Goal: Use online tool/utility: Utilize a website feature to perform a specific function

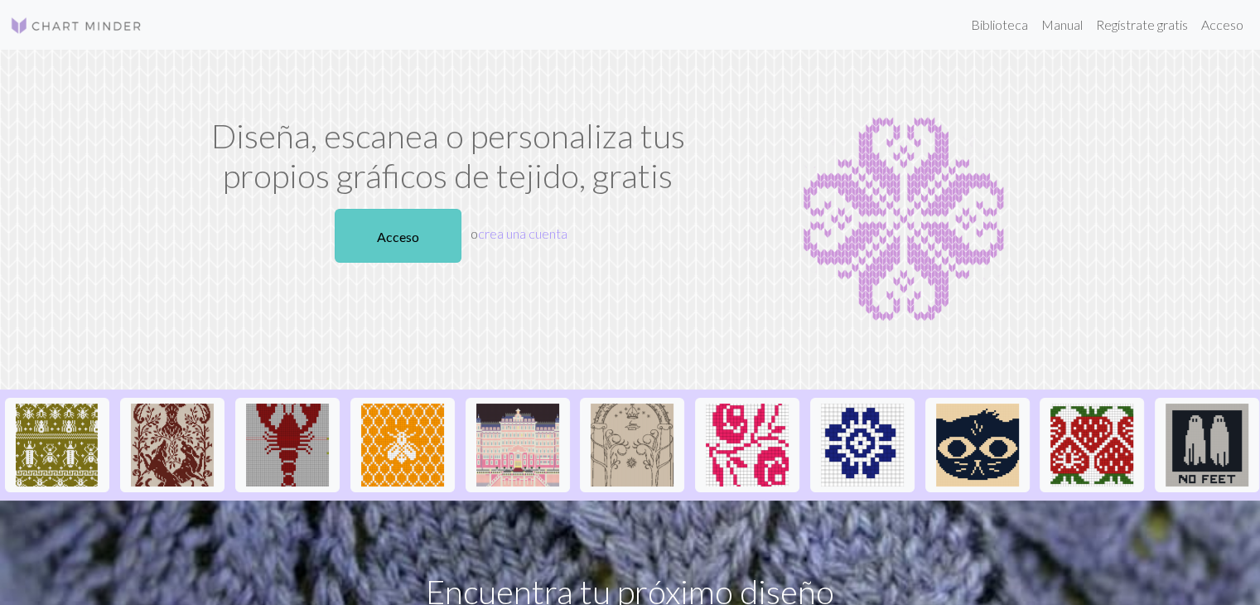
click at [403, 245] on link "Acceso" at bounding box center [398, 236] width 127 height 54
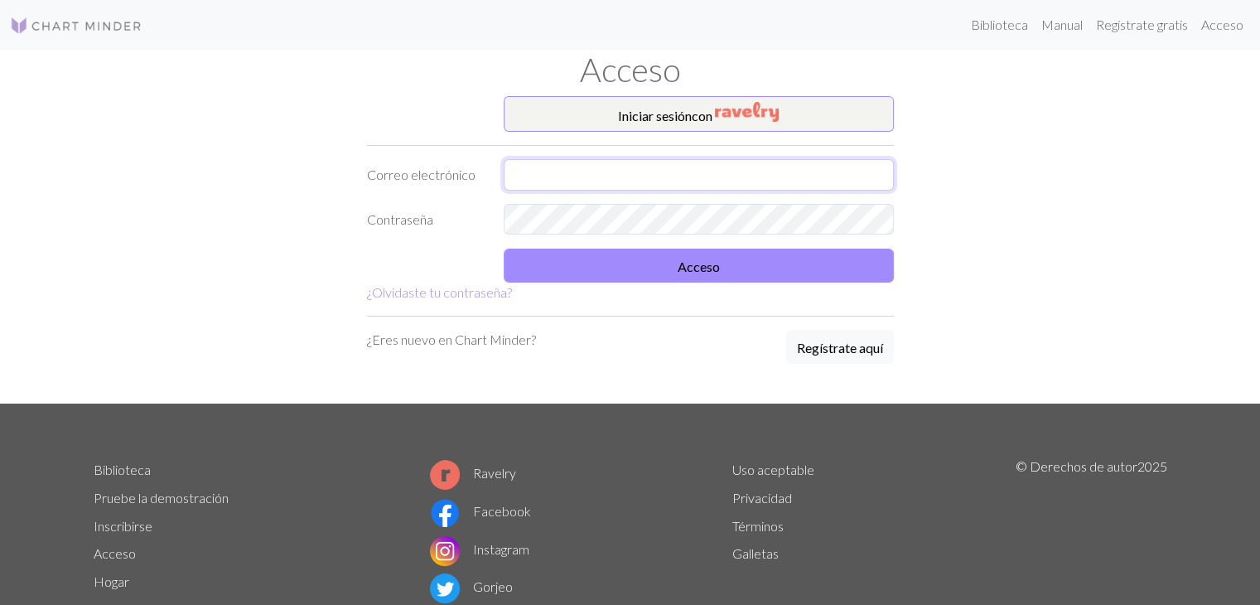
type input "realleyvaalessandra@gmail.com"
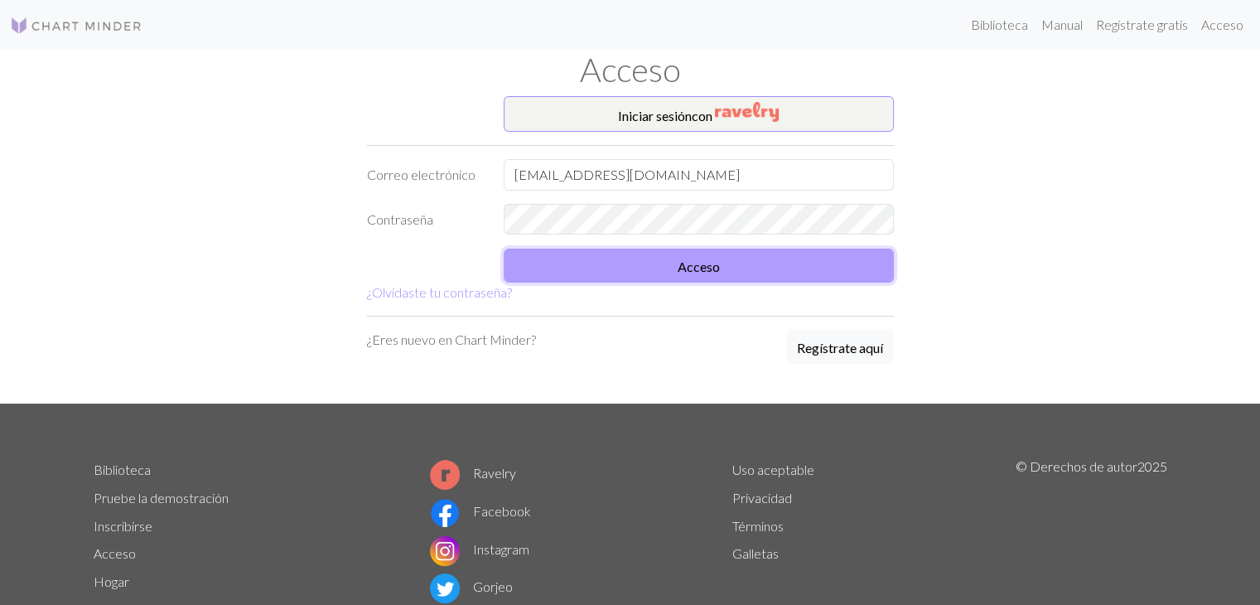
click at [582, 278] on button "Acceso" at bounding box center [699, 266] width 390 height 34
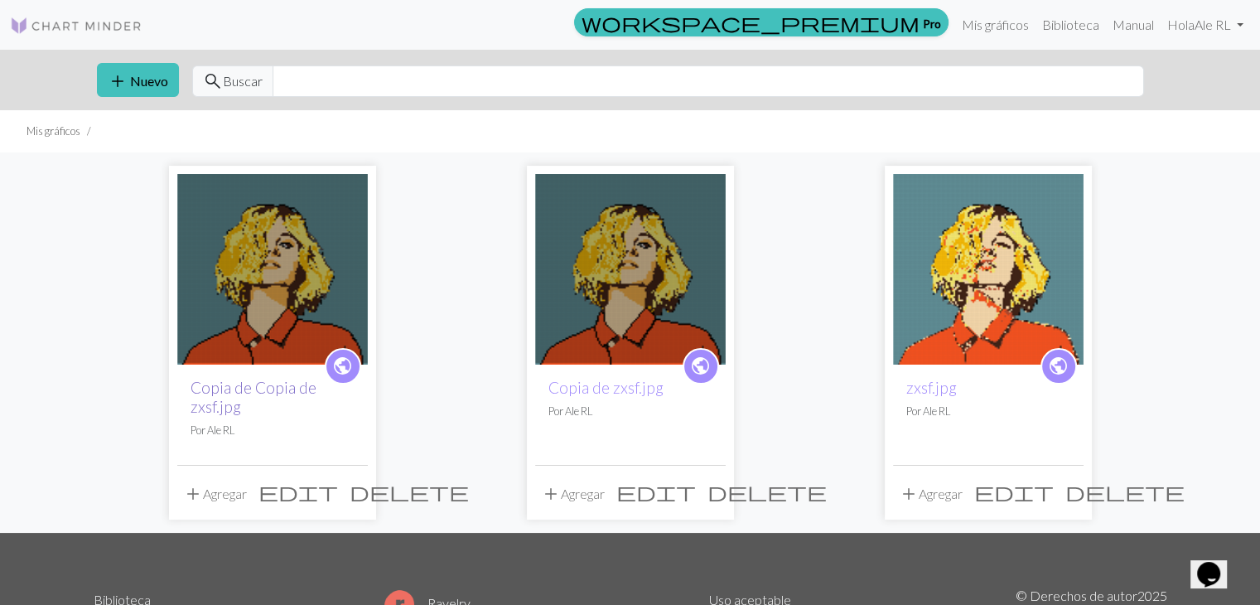
click at [262, 379] on font "Copia de Copia de zxsf.jpg" at bounding box center [254, 397] width 126 height 38
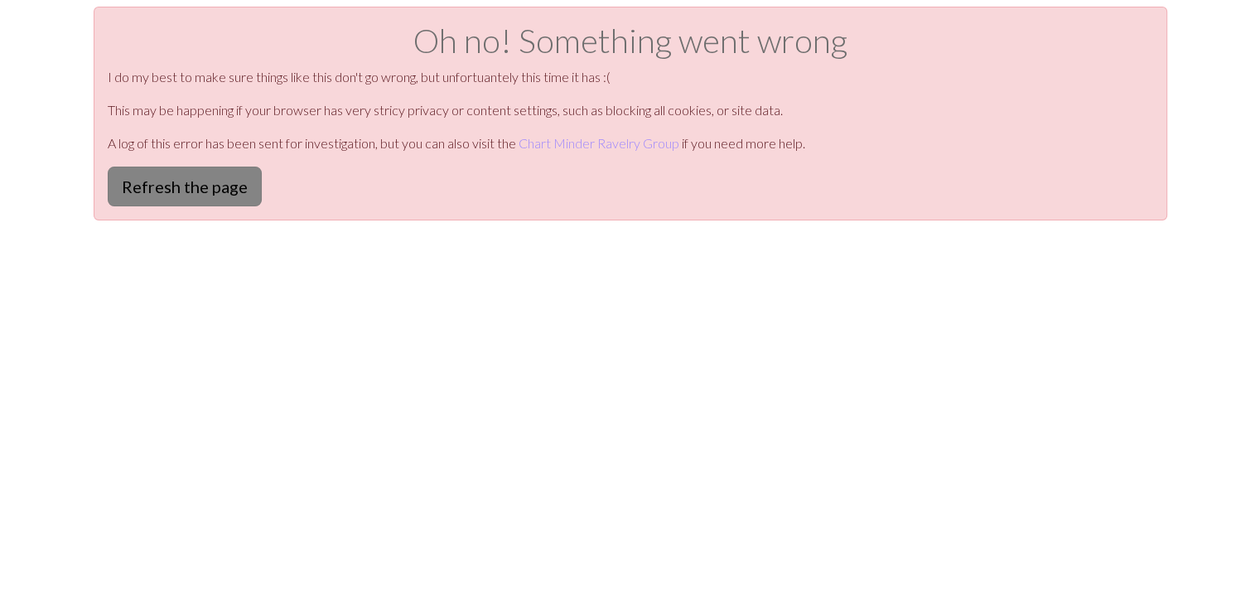
drag, startPoint x: 0, startPoint y: 0, endPoint x: 186, endPoint y: 203, distance: 275.0
click at [186, 203] on button "Refresh the page" at bounding box center [185, 187] width 154 height 40
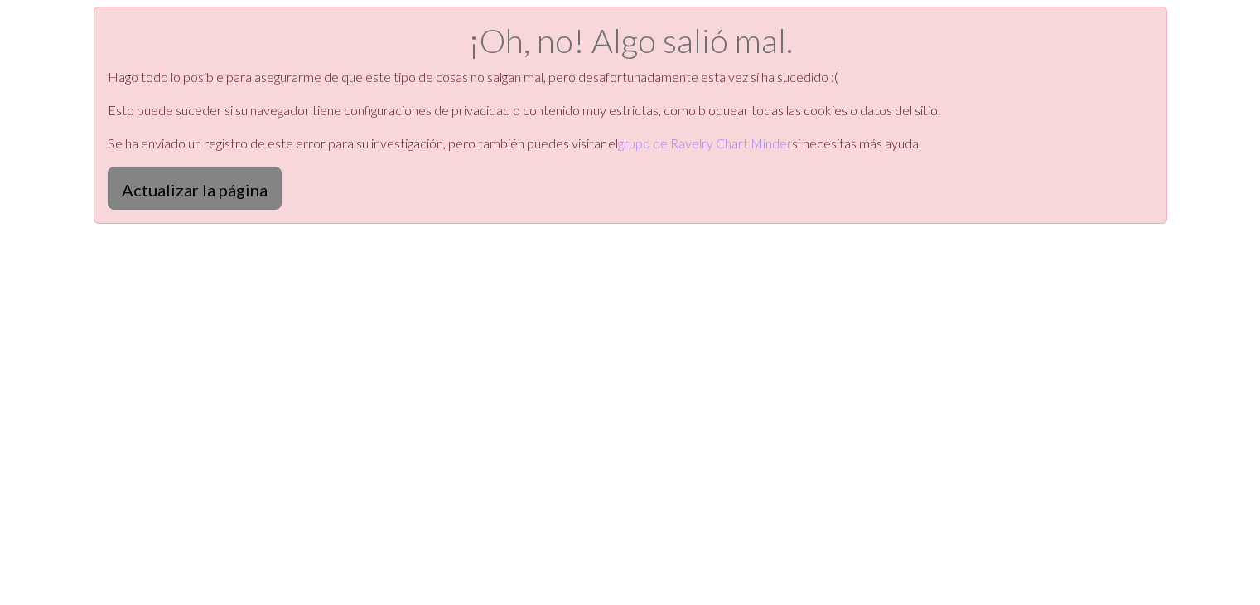
drag, startPoint x: 0, startPoint y: 0, endPoint x: 186, endPoint y: 203, distance: 275.0
click at [186, 203] on button "Actualizar la página" at bounding box center [195, 188] width 174 height 43
drag, startPoint x: 0, startPoint y: 0, endPoint x: 186, endPoint y: 203, distance: 275.0
click at [186, 203] on button "Actualizar la página" at bounding box center [195, 188] width 174 height 43
drag, startPoint x: 0, startPoint y: 0, endPoint x: 186, endPoint y: 203, distance: 275.0
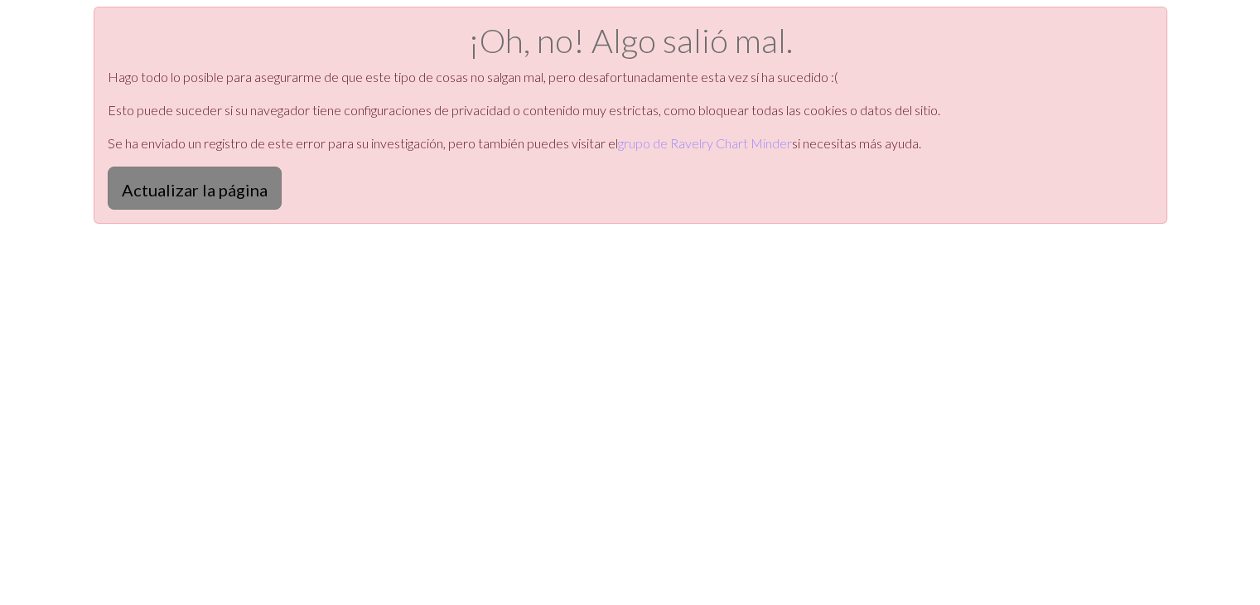
click at [186, 203] on button "Actualizar la página" at bounding box center [195, 188] width 174 height 43
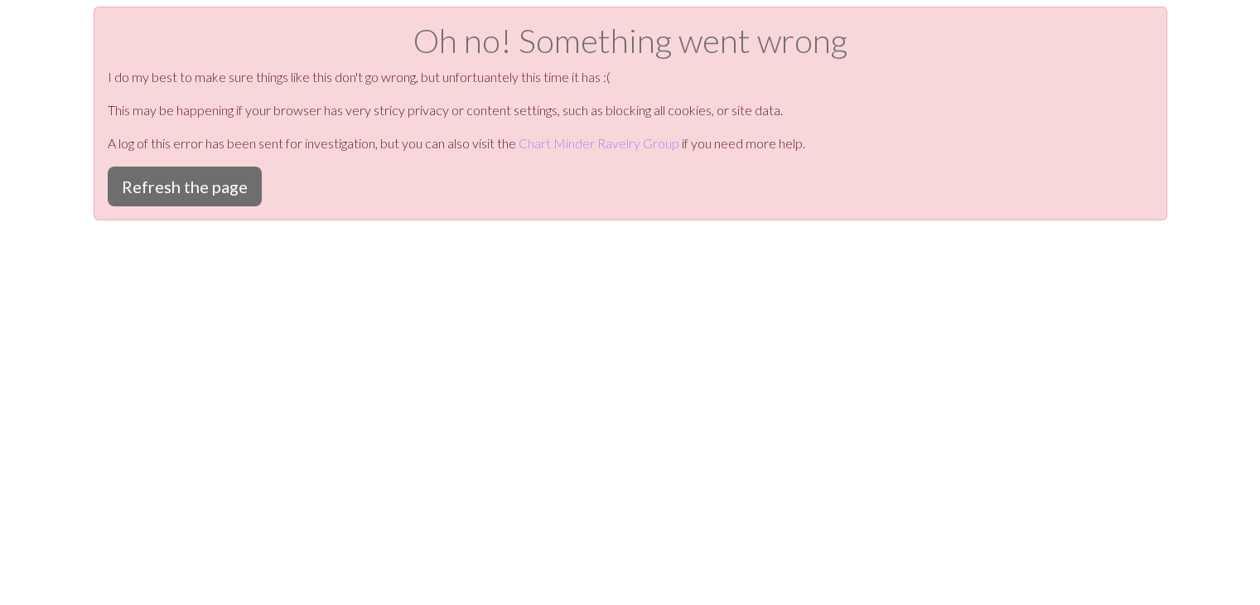
click at [186, 203] on button "Refresh the page" at bounding box center [185, 187] width 154 height 40
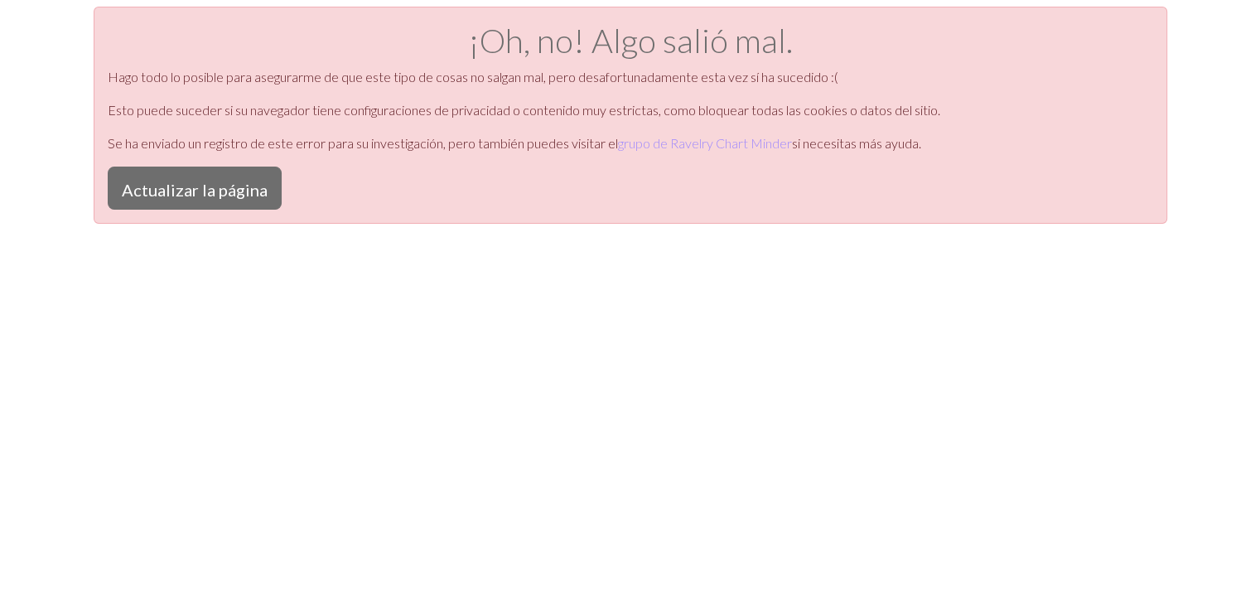
click at [186, 203] on button "Actualizar la página" at bounding box center [195, 188] width 174 height 43
drag, startPoint x: 0, startPoint y: 0, endPoint x: 186, endPoint y: 203, distance: 275.0
click at [186, 203] on button "Actualizar la página" at bounding box center [195, 188] width 174 height 43
drag, startPoint x: 0, startPoint y: 0, endPoint x: 186, endPoint y: 203, distance: 275.0
click at [186, 203] on button "Actualizar la página" at bounding box center [195, 188] width 174 height 43
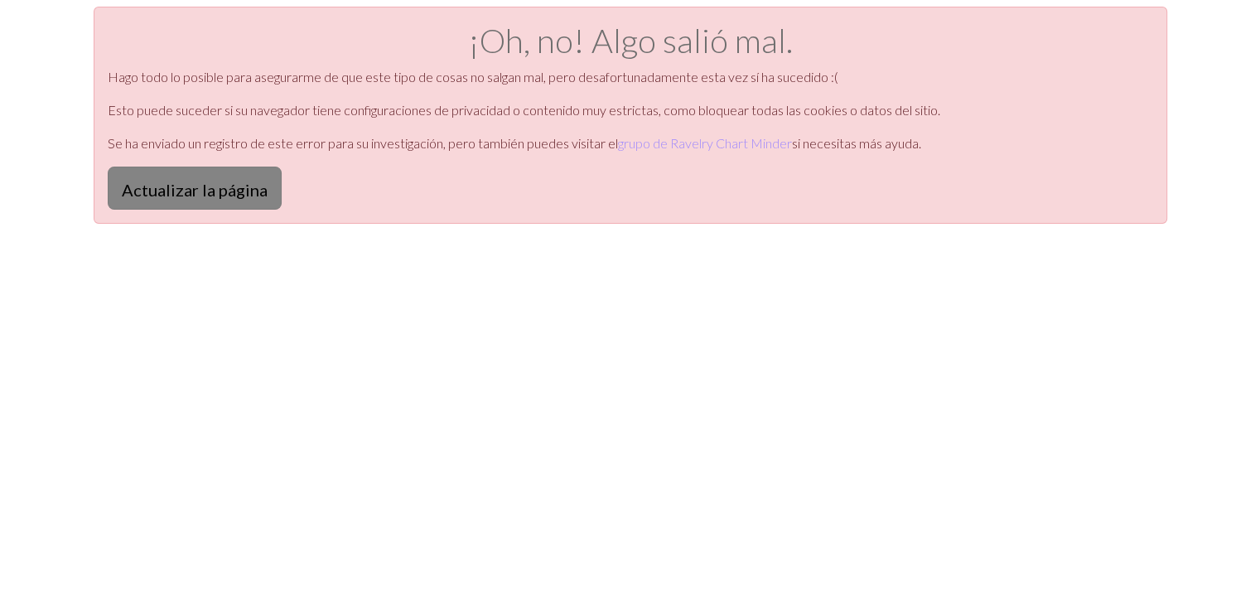
click at [240, 198] on font "Actualizar la página" at bounding box center [195, 190] width 146 height 20
click at [225, 197] on font "Actualizar la página" at bounding box center [195, 190] width 146 height 20
drag, startPoint x: 0, startPoint y: 0, endPoint x: 225, endPoint y: 197, distance: 299.4
click at [225, 197] on font "Actualizar la página" at bounding box center [195, 190] width 146 height 20
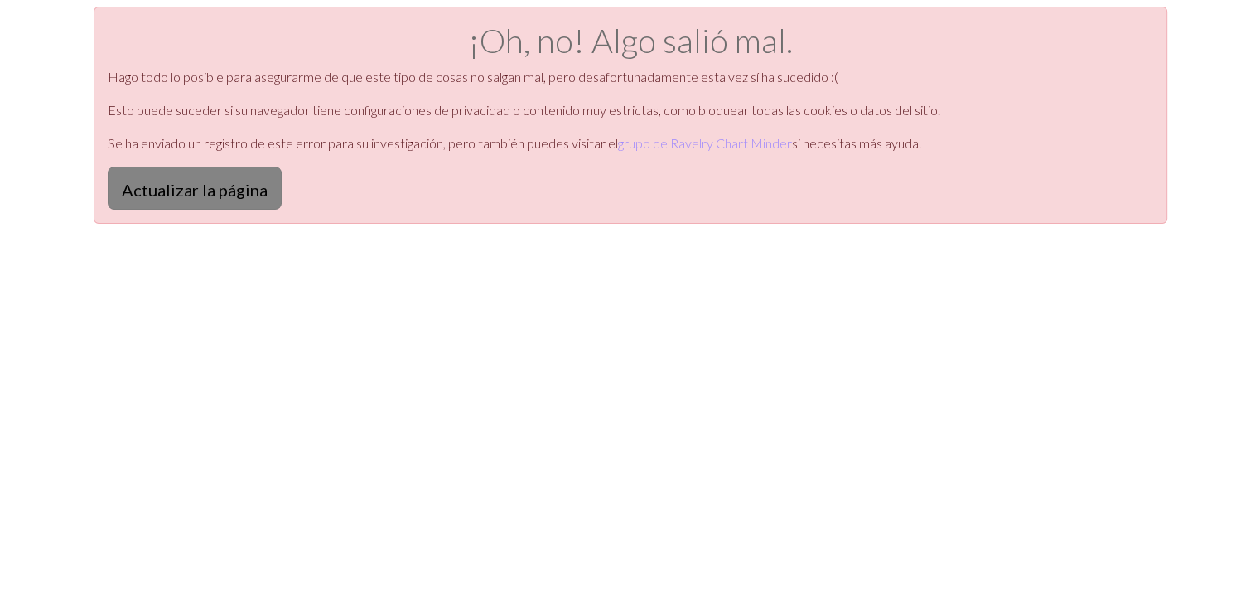
drag, startPoint x: 0, startPoint y: 0, endPoint x: 225, endPoint y: 197, distance: 299.4
click at [225, 197] on font "Actualizar la página" at bounding box center [195, 190] width 146 height 20
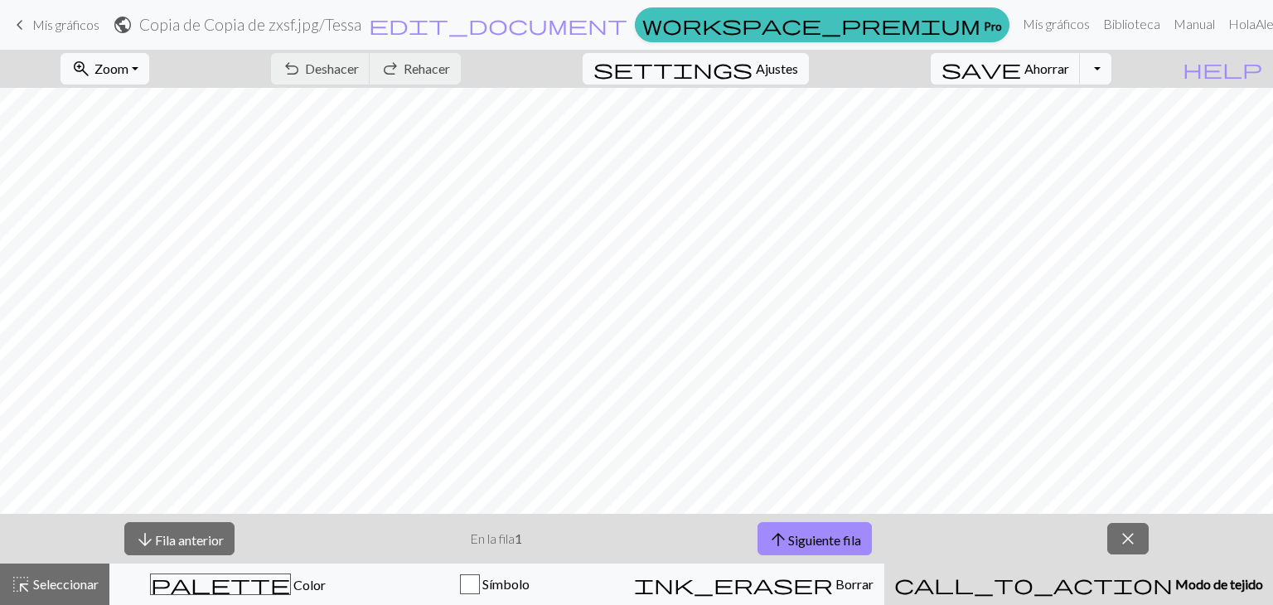
click at [1047, 583] on div "call_to_action Modo de tejido Modo de tejido" at bounding box center [1078, 584] width 369 height 20
click at [832, 537] on font "Siguiente fila" at bounding box center [824, 539] width 73 height 16
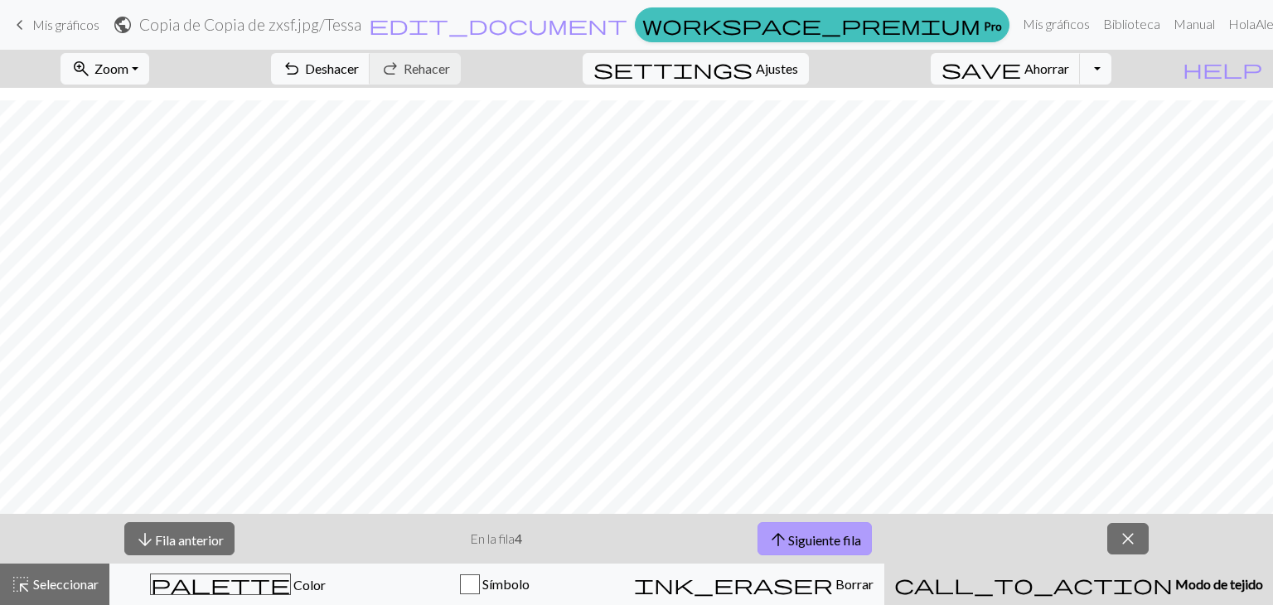
click at [832, 537] on font "Siguiente fila" at bounding box center [824, 539] width 73 height 16
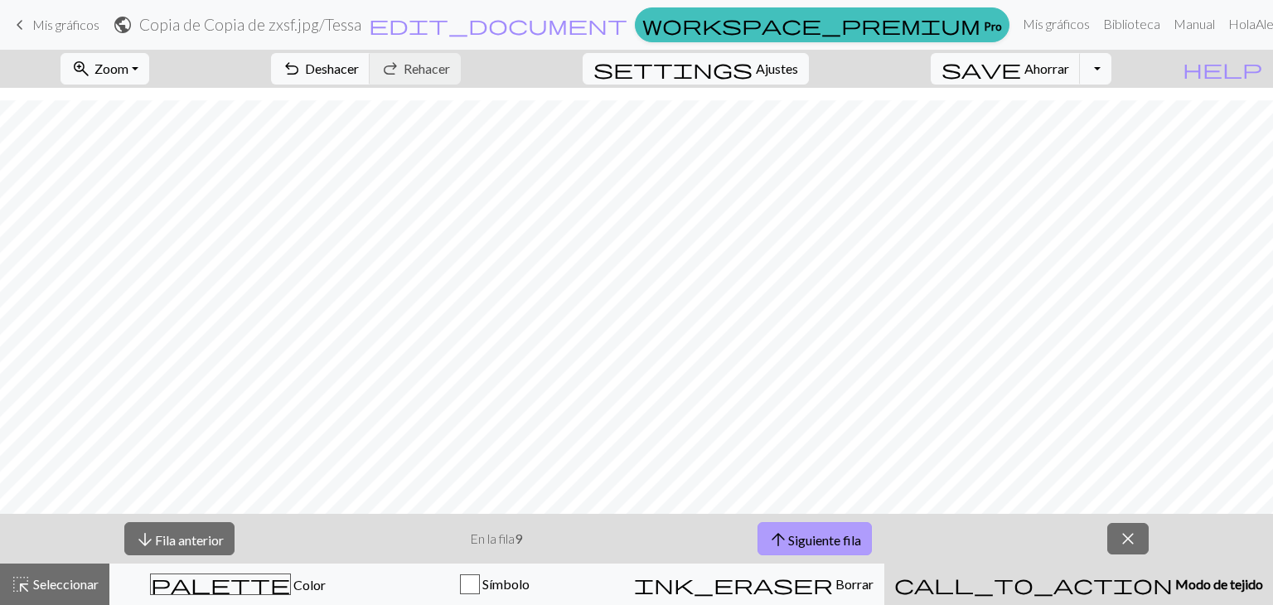
click at [832, 537] on font "Siguiente fila" at bounding box center [824, 539] width 73 height 16
click at [832, 537] on font "Siguiente fila" at bounding box center [826, 539] width 73 height 16
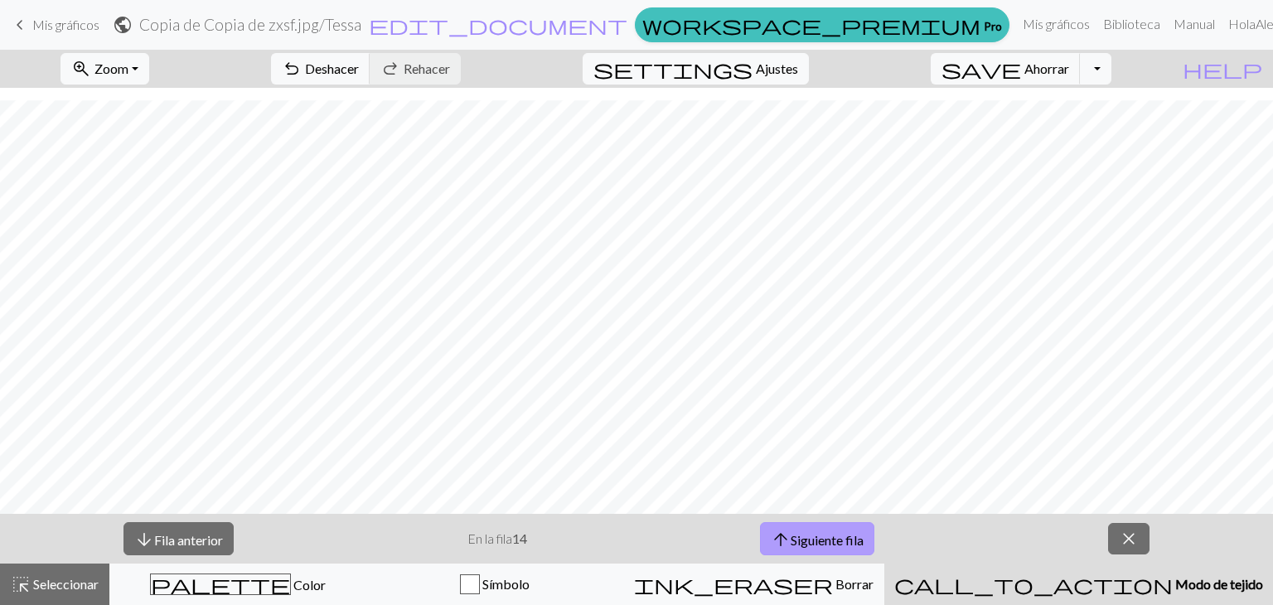
click at [832, 537] on font "Siguiente fila" at bounding box center [826, 539] width 73 height 16
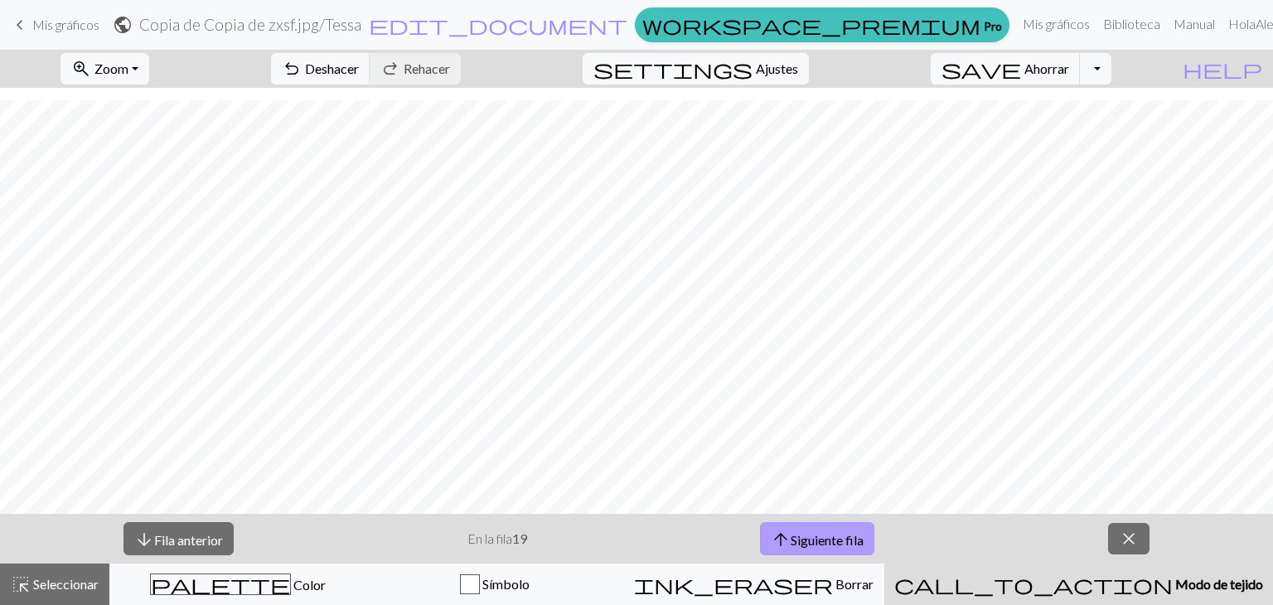
click at [832, 537] on font "Siguiente fila" at bounding box center [826, 539] width 73 height 16
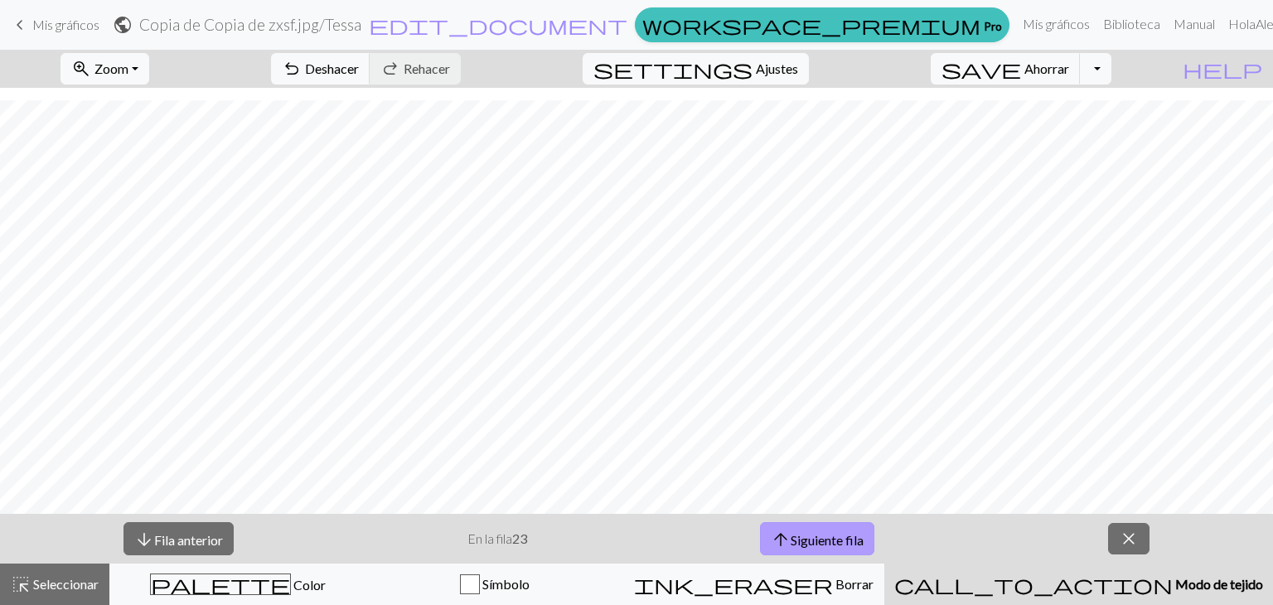
click at [832, 537] on font "Siguiente fila" at bounding box center [826, 539] width 73 height 16
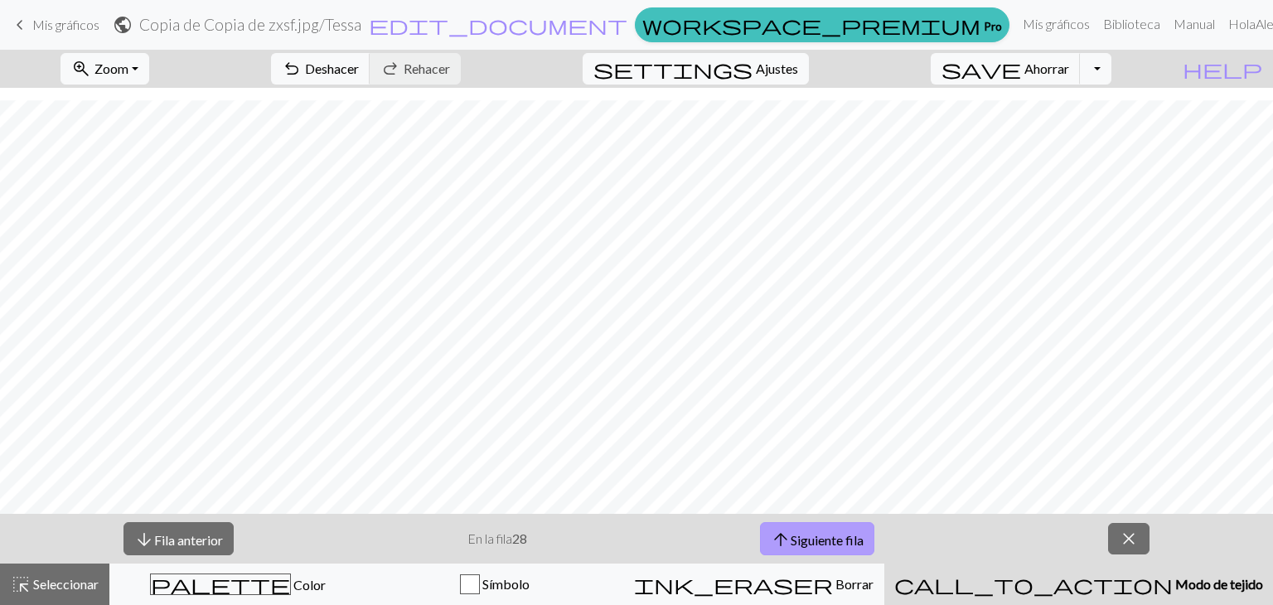
click at [832, 537] on font "Siguiente fila" at bounding box center [826, 539] width 73 height 16
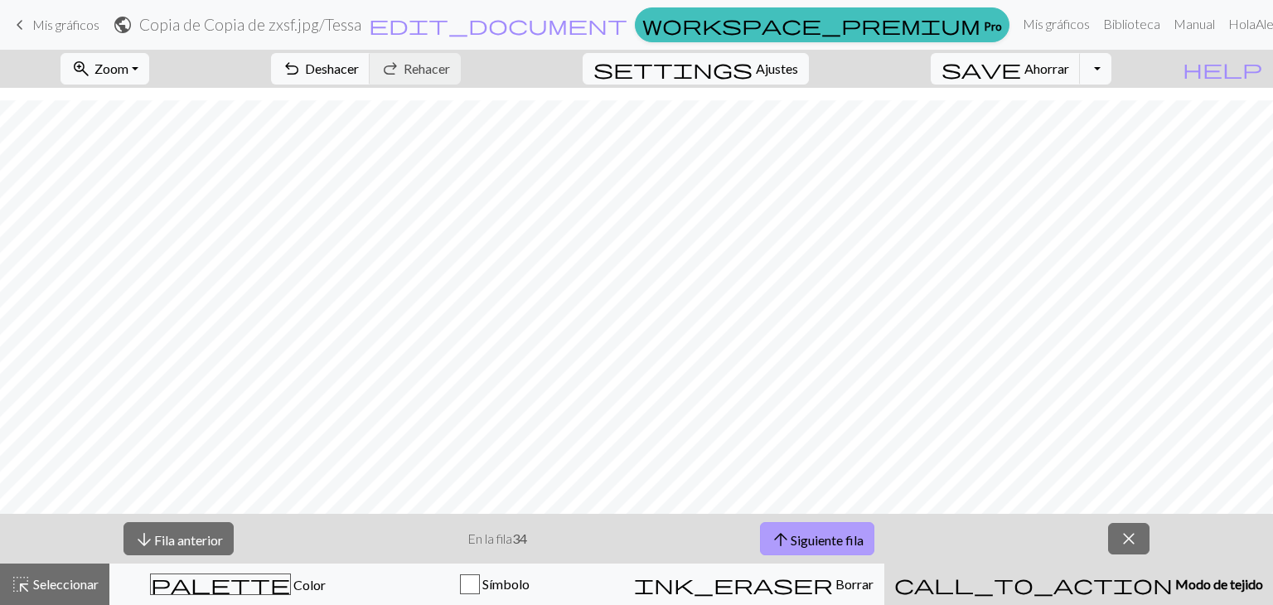
click at [832, 537] on font "Siguiente fila" at bounding box center [826, 539] width 73 height 16
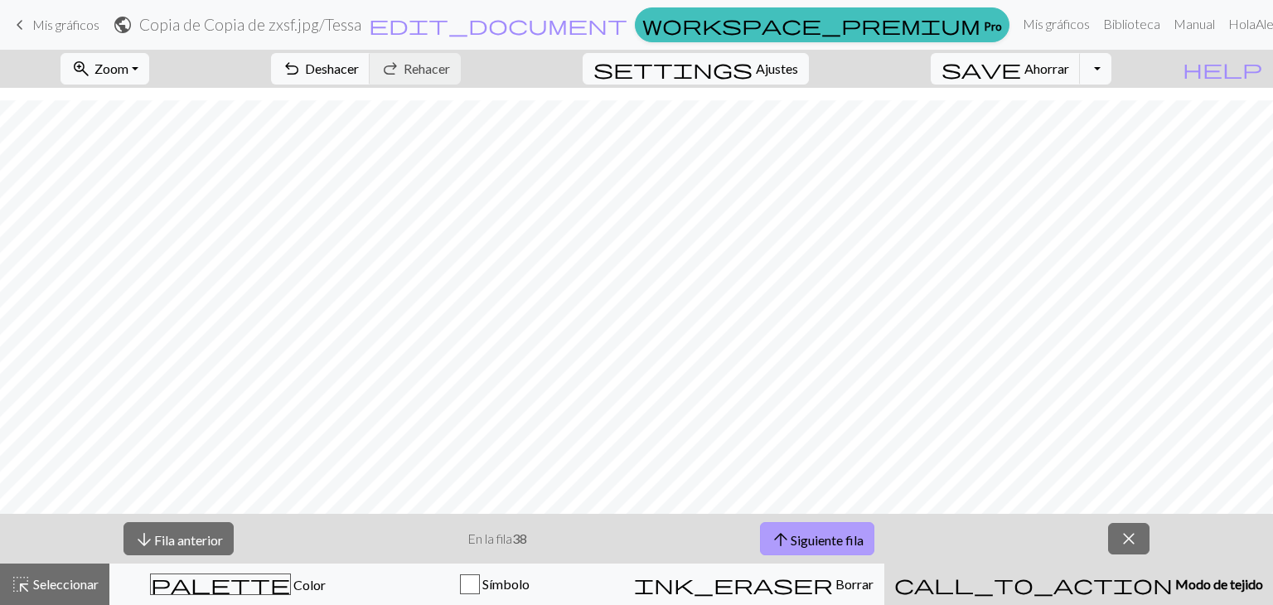
click at [832, 537] on font "Siguiente fila" at bounding box center [826, 539] width 73 height 16
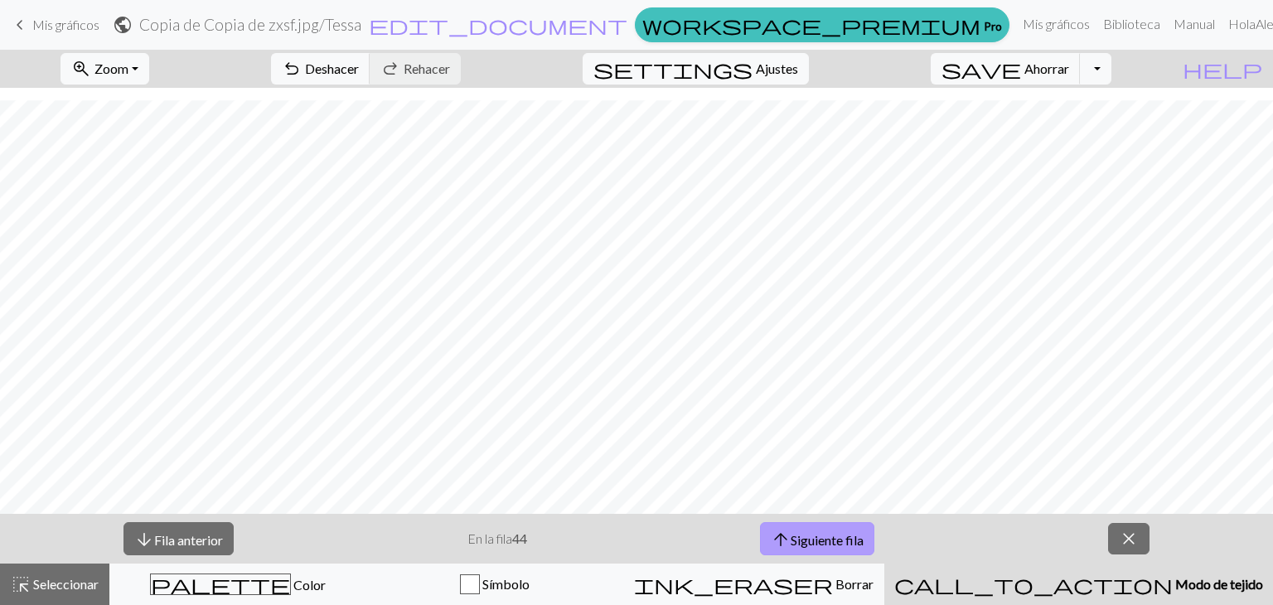
click at [832, 537] on font "Siguiente fila" at bounding box center [826, 539] width 73 height 16
click at [838, 538] on font "Siguiente fila" at bounding box center [826, 539] width 73 height 16
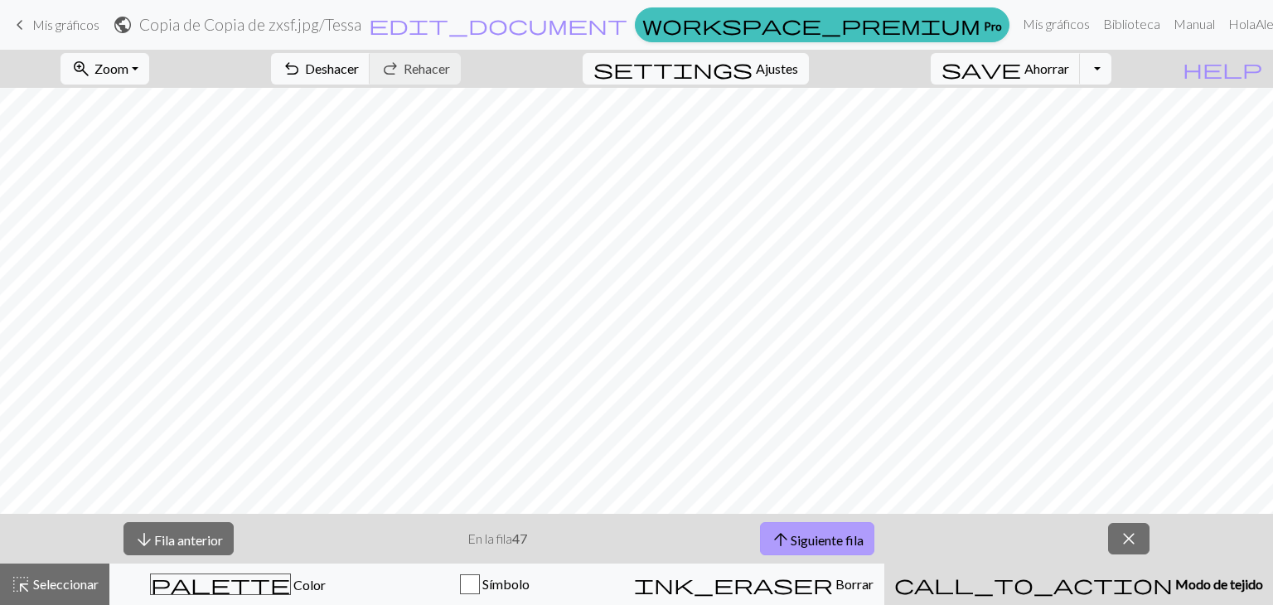
click at [838, 538] on font "Siguiente fila" at bounding box center [826, 539] width 73 height 16
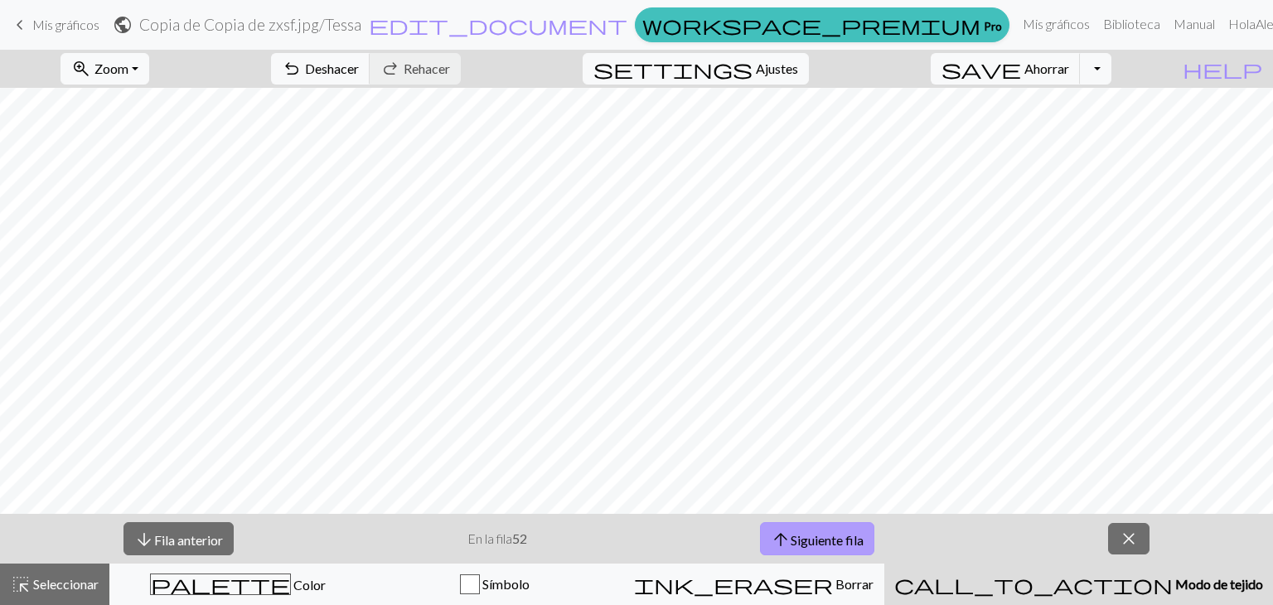
click at [838, 538] on font "Siguiente fila" at bounding box center [826, 539] width 73 height 16
click at [844, 540] on font "Siguiente fila" at bounding box center [826, 539] width 73 height 16
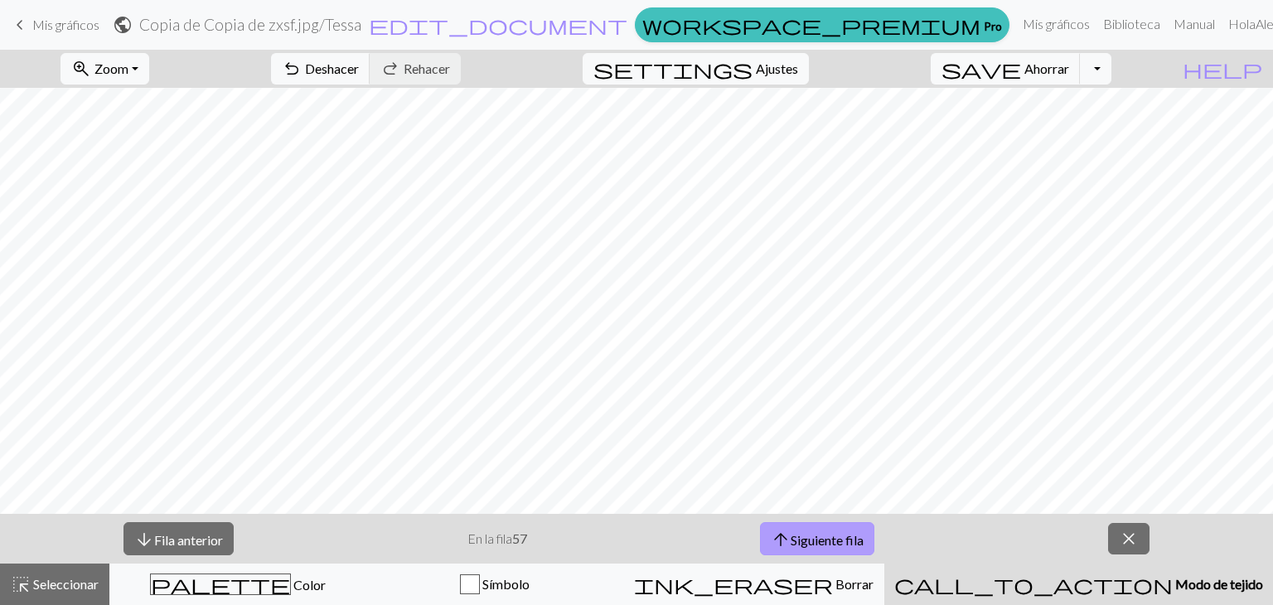
click at [844, 540] on font "Siguiente fila" at bounding box center [826, 539] width 73 height 16
click at [214, 532] on font "Fila anterior" at bounding box center [188, 539] width 69 height 16
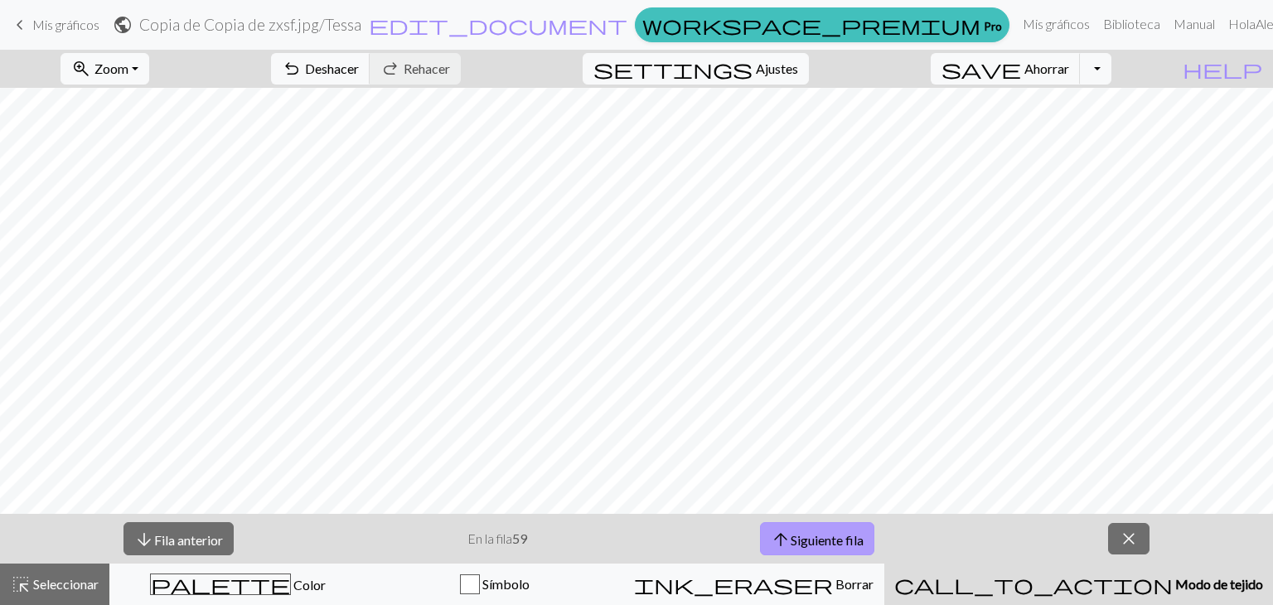
click at [805, 528] on button "arrow_upward Siguiente fila" at bounding box center [817, 539] width 114 height 34
click at [123, 62] on button "zoom_in Zoom Zoom" at bounding box center [104, 68] width 89 height 31
click at [159, 196] on button "50%" at bounding box center [127, 199] width 131 height 27
click at [91, 70] on span "zoom_in" at bounding box center [81, 68] width 20 height 23
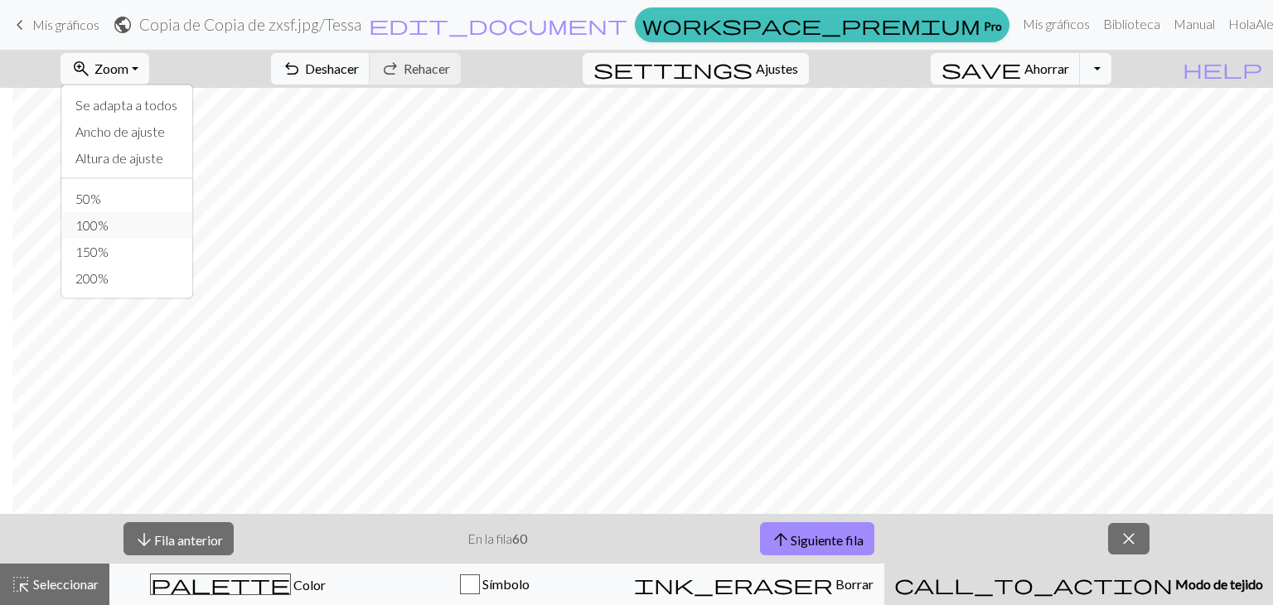
click at [176, 225] on button "100%" at bounding box center [127, 225] width 131 height 27
click at [149, 70] on button "zoom_in Zoom Zoom" at bounding box center [104, 68] width 89 height 31
click at [193, 196] on button "50%" at bounding box center [127, 199] width 131 height 27
click at [836, 534] on font "Siguiente fila" at bounding box center [826, 539] width 73 height 16
click at [853, 516] on div "arrow_downward Fila anterior En la fila 61 arrow_upward Siguiente fila close" at bounding box center [636, 539] width 1273 height 50
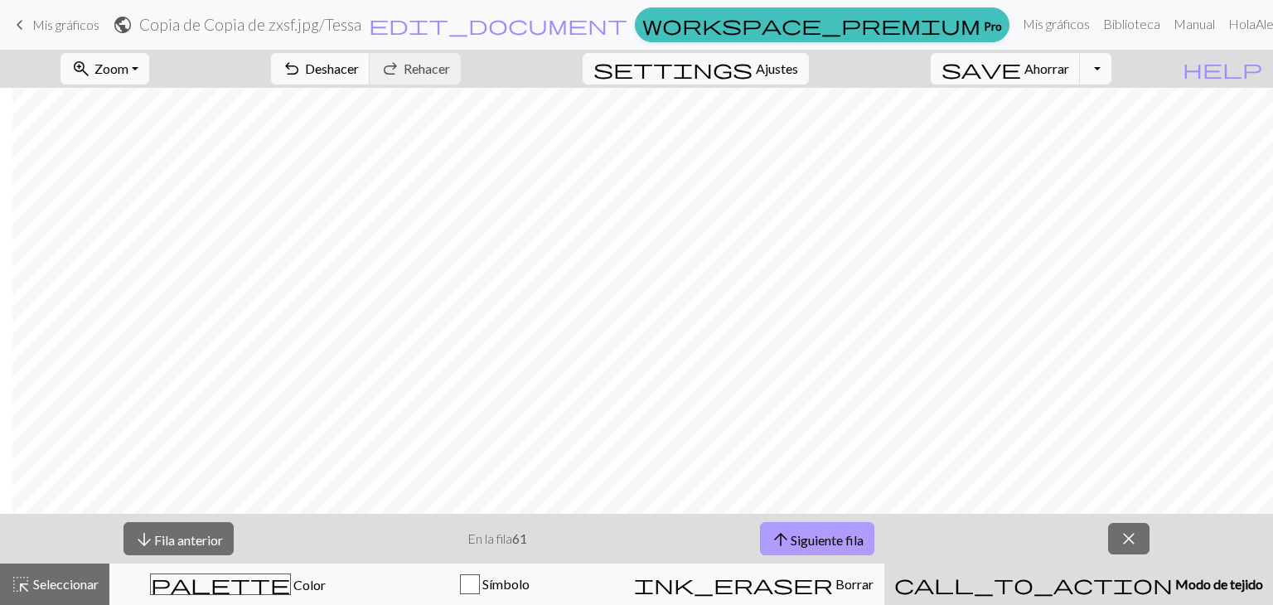
click at [853, 524] on button "arrow_upward Siguiente fila" at bounding box center [817, 539] width 114 height 34
click at [841, 540] on font "Siguiente fila" at bounding box center [826, 539] width 73 height 16
click at [795, 536] on font "Siguiente fila" at bounding box center [826, 539] width 73 height 16
click at [798, 525] on button "arrow_upward Siguiente fila" at bounding box center [817, 539] width 114 height 34
click at [839, 540] on font "Siguiente fila" at bounding box center [826, 539] width 73 height 16
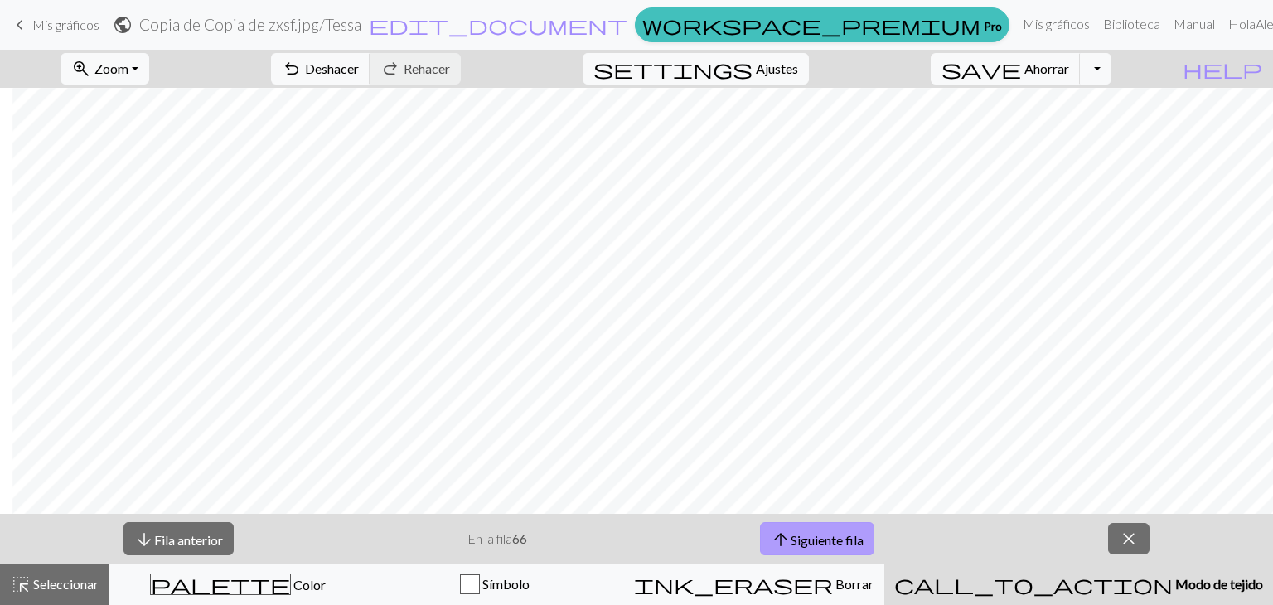
click at [780, 548] on span "arrow_upward" at bounding box center [780, 539] width 20 height 23
click at [816, 538] on font "Siguiente fila" at bounding box center [826, 539] width 73 height 16
click at [790, 534] on span "arrow_upward" at bounding box center [780, 539] width 20 height 23
click at [816, 531] on font "Siguiente fila" at bounding box center [826, 539] width 73 height 16
